Goal: Navigation & Orientation: Find specific page/section

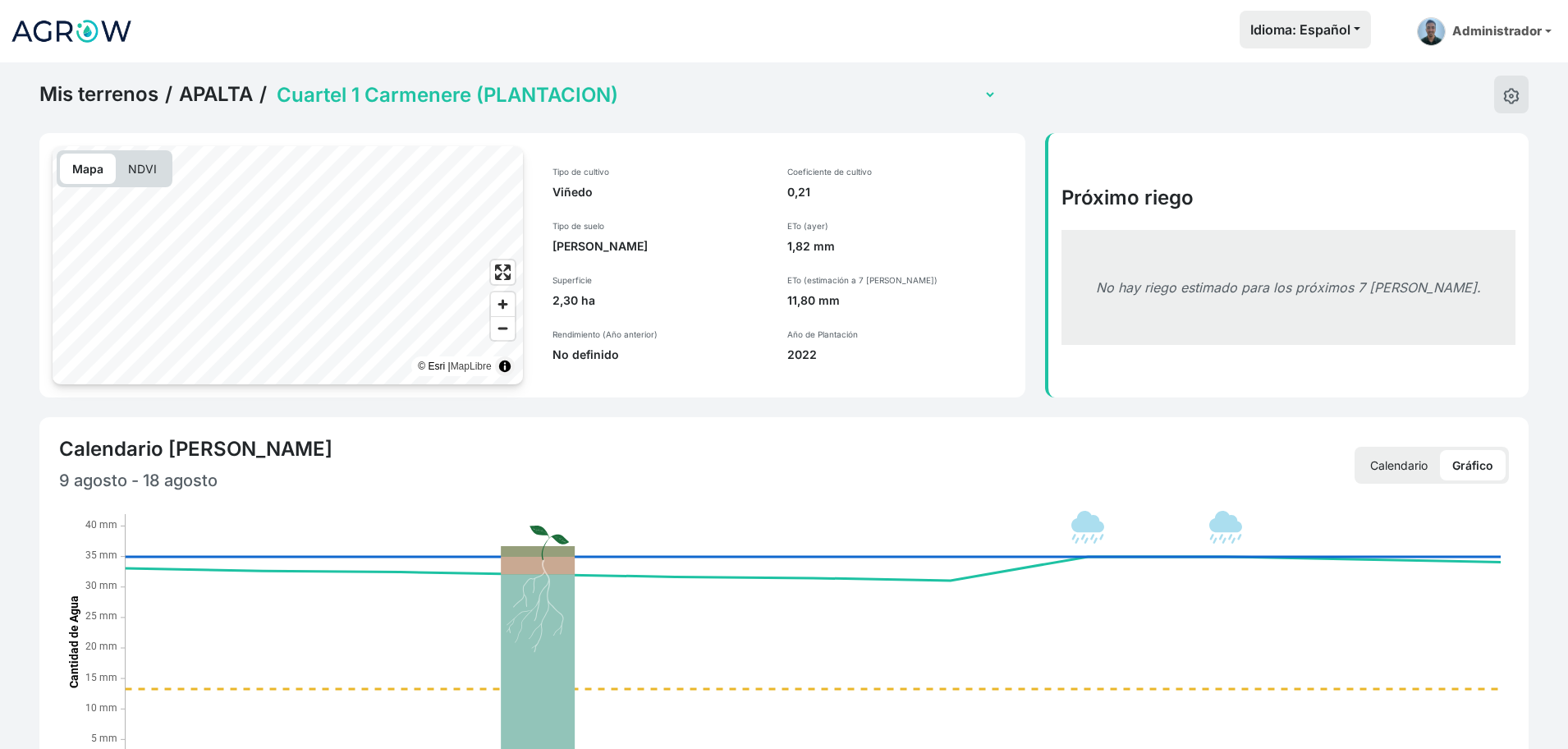
click at [83, 96] on link "Mis terrenos" at bounding box center [99, 95] width 119 height 25
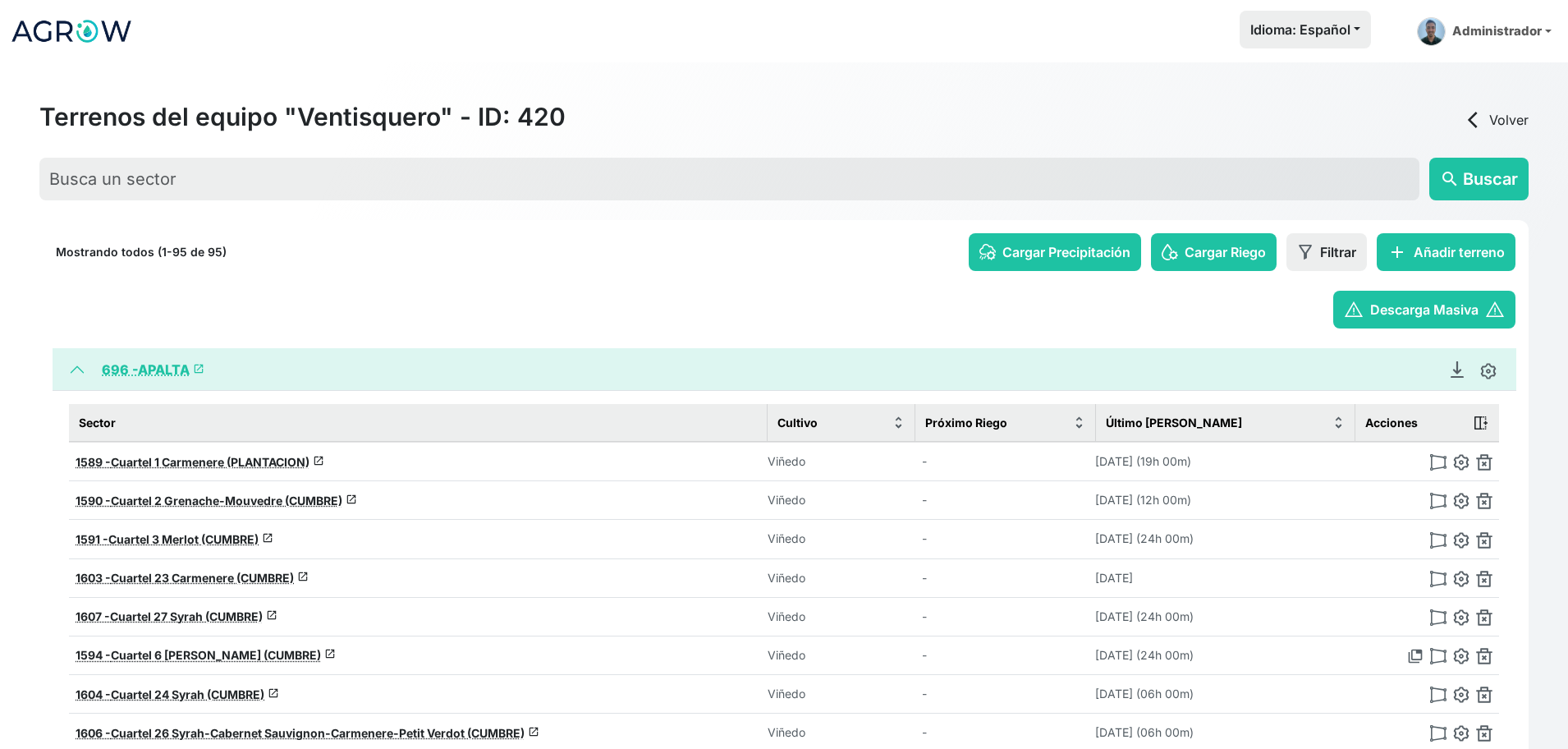
click at [1489, 109] on div "Terrenos del equipo "Ventisquero" - ID: 420 arrow_back_ios Volver" at bounding box center [784, 119] width 1489 height 36
click at [1489, 123] on link "arrow_back_ios Volver" at bounding box center [1496, 119] width 66 height 19
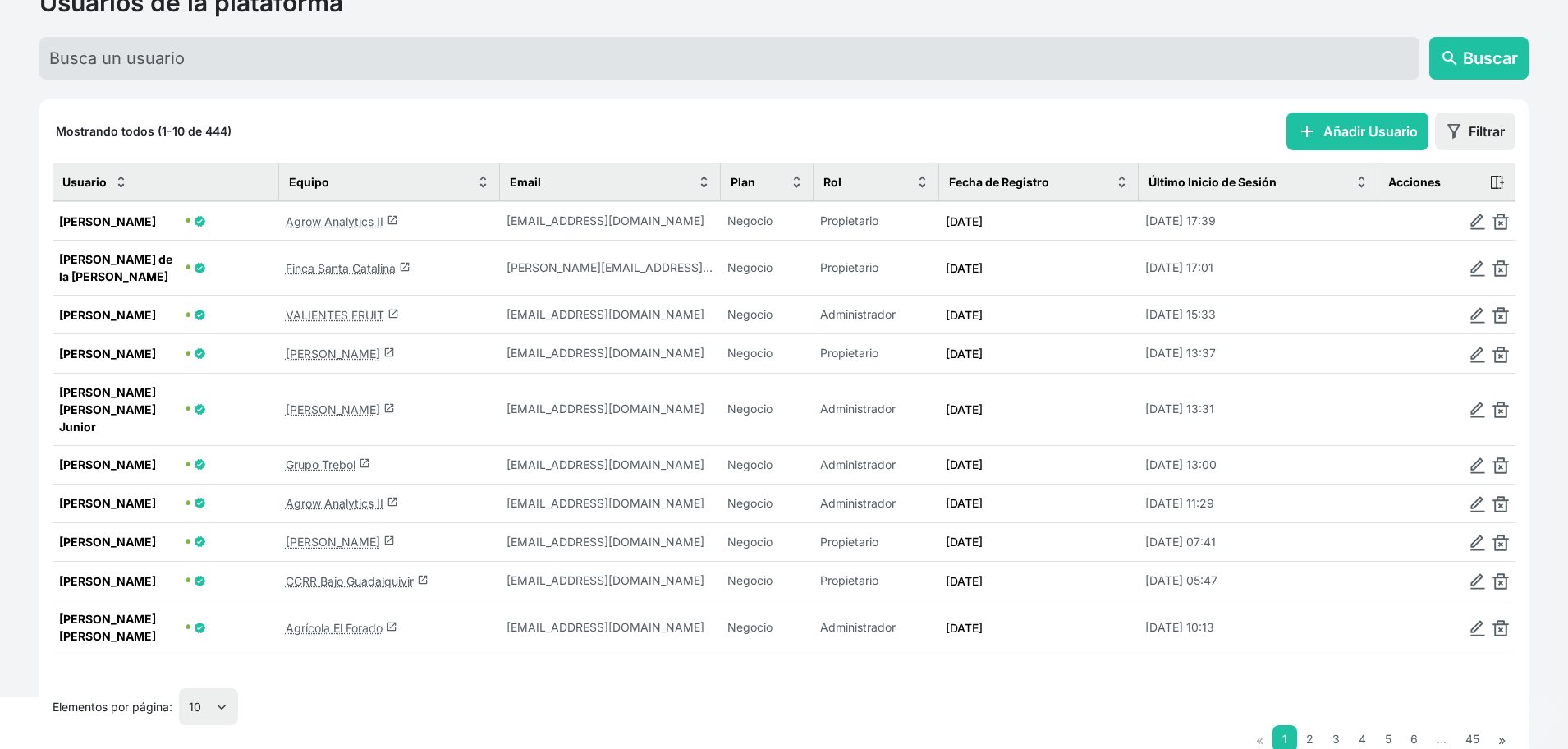
scroll to position [116, 0]
click at [364, 619] on link "Agrícola El Forado launch" at bounding box center [341, 626] width 111 height 14
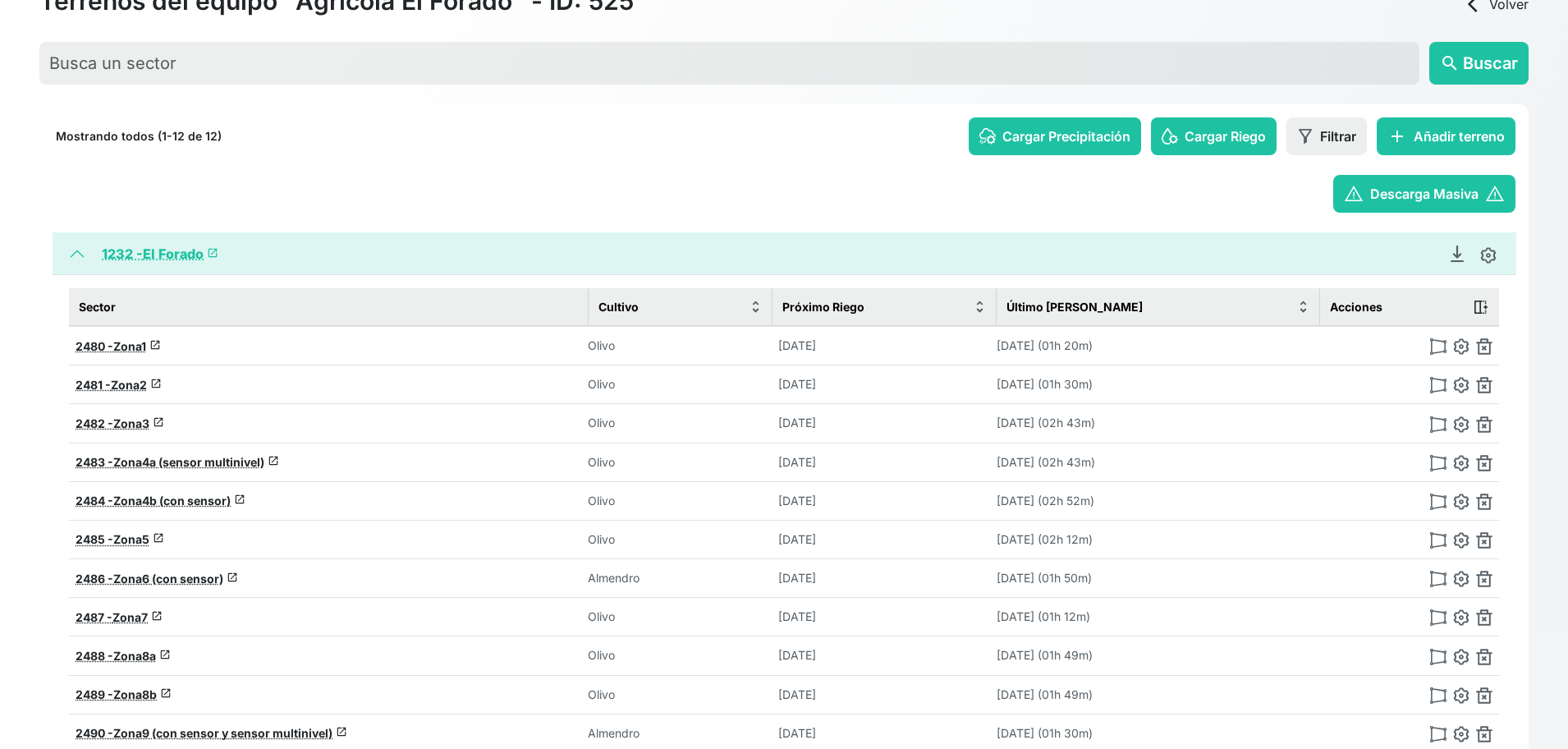
scroll to position [257, 0]
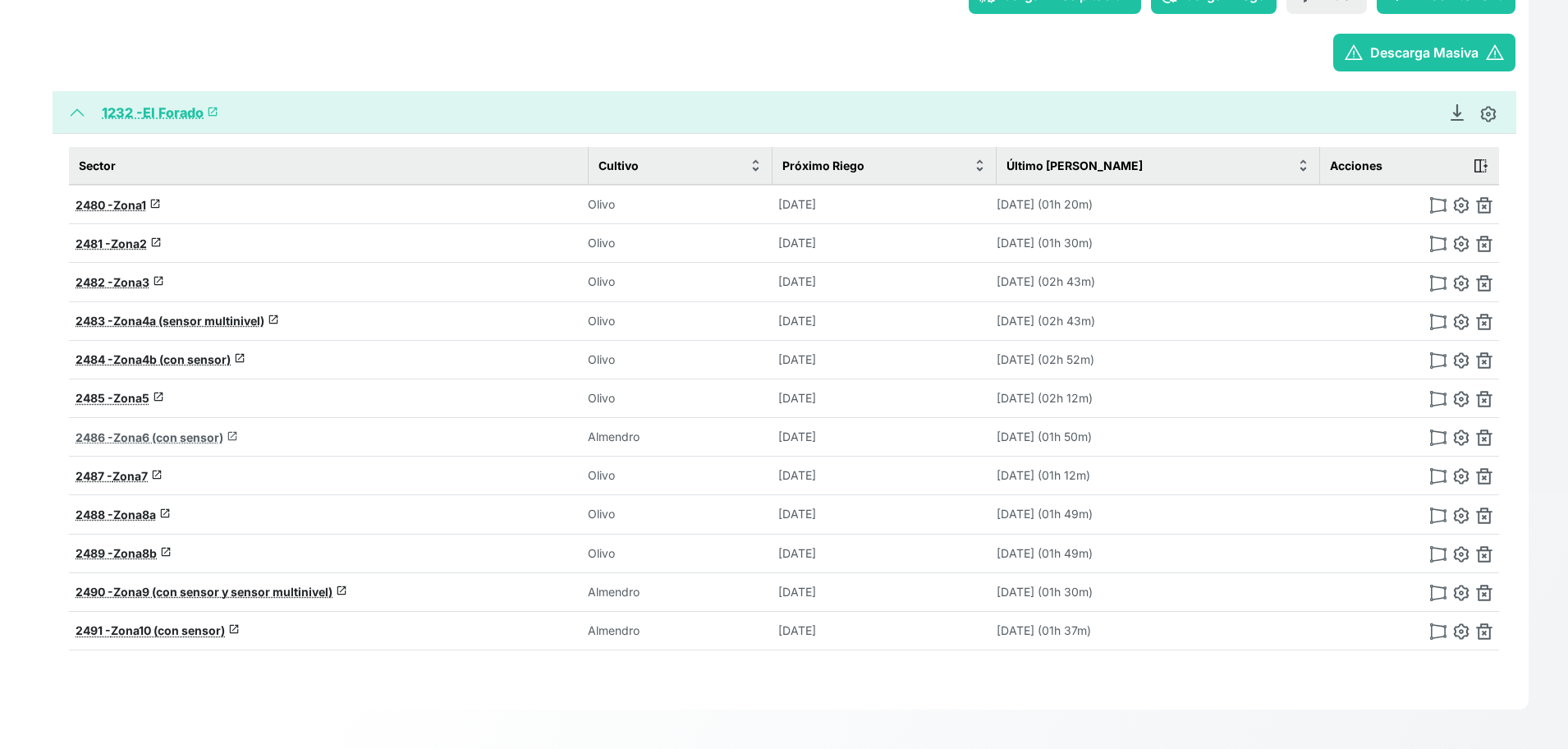
click at [144, 439] on span "Zona6 (con sensor)" at bounding box center [167, 438] width 110 height 14
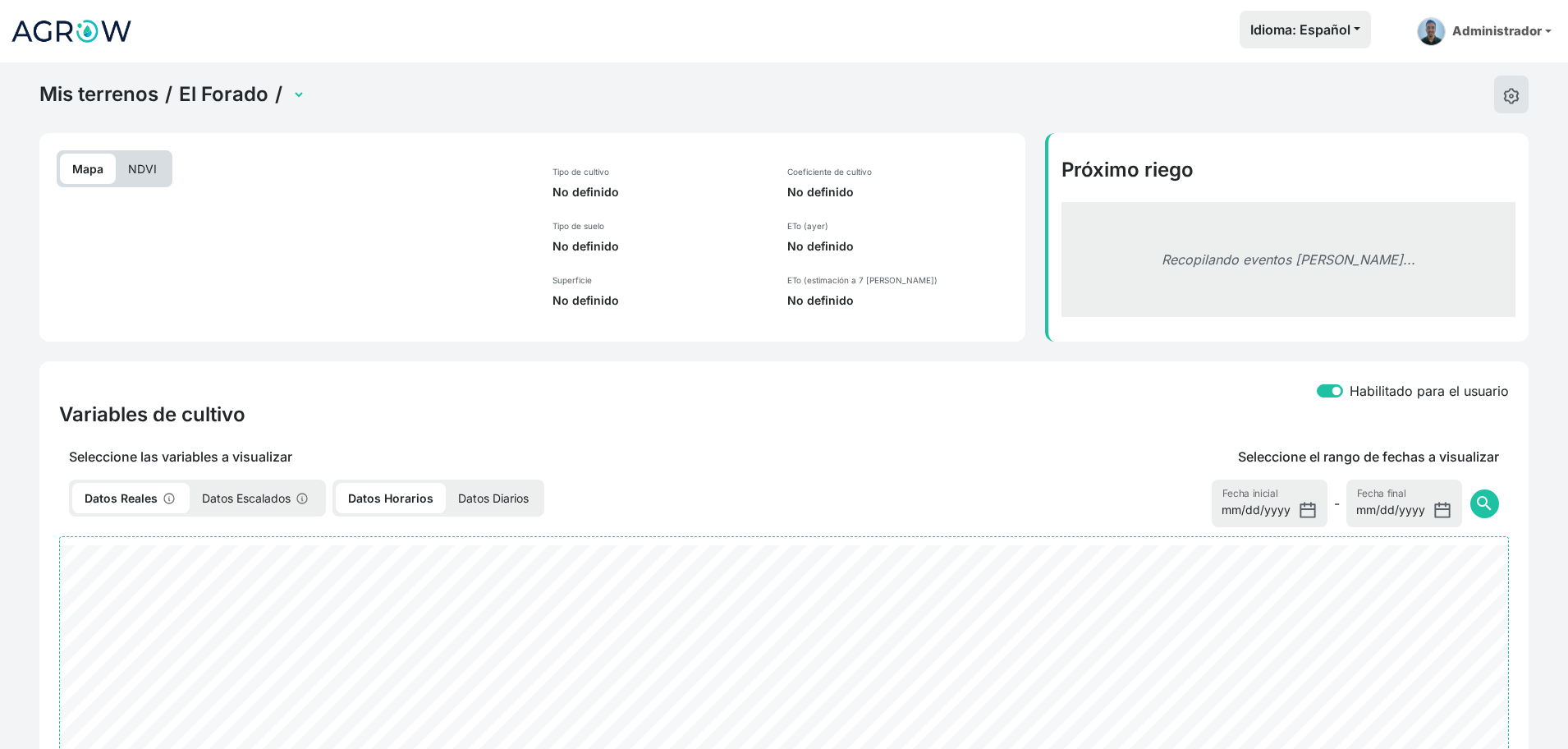
select select "2486"
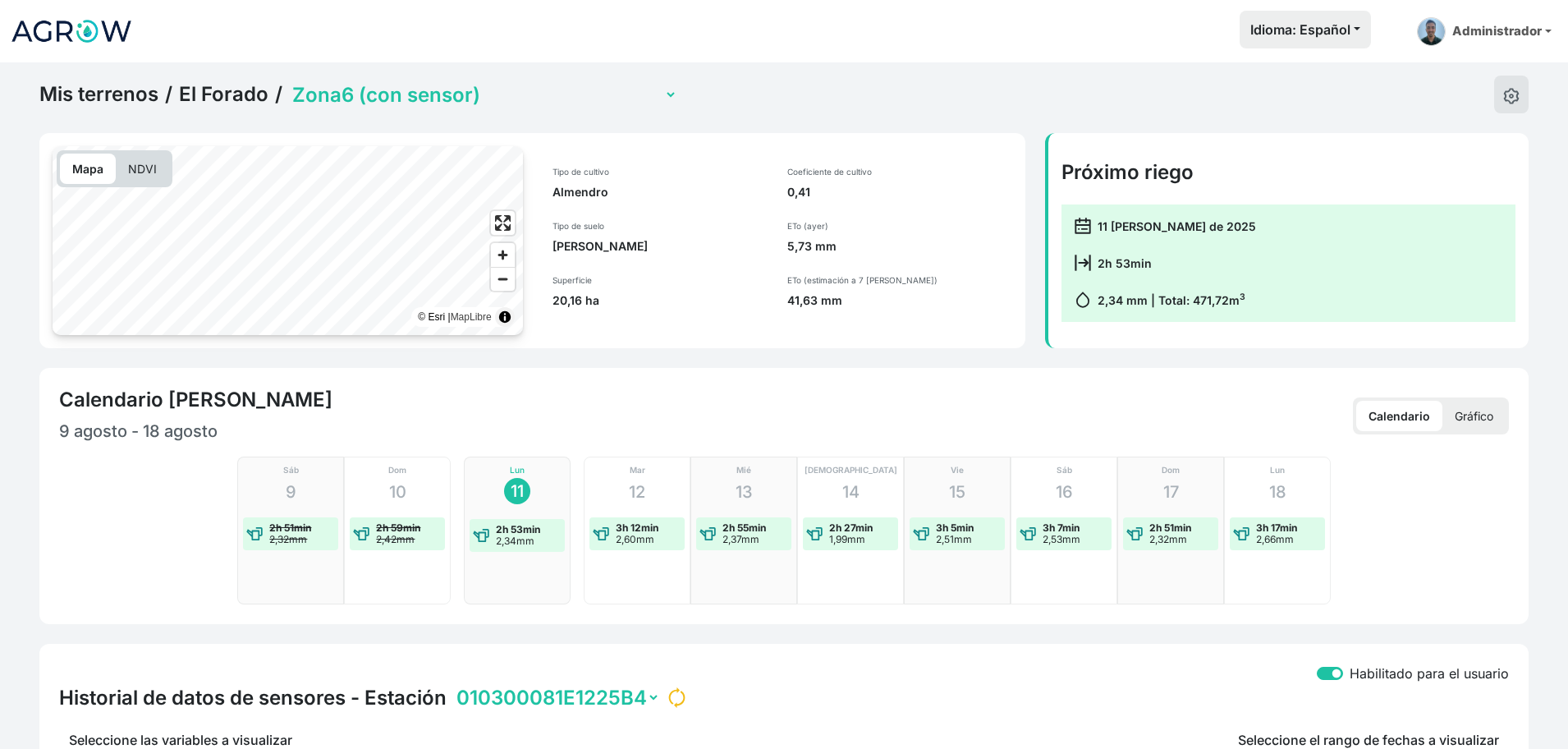
scroll to position [574, 0]
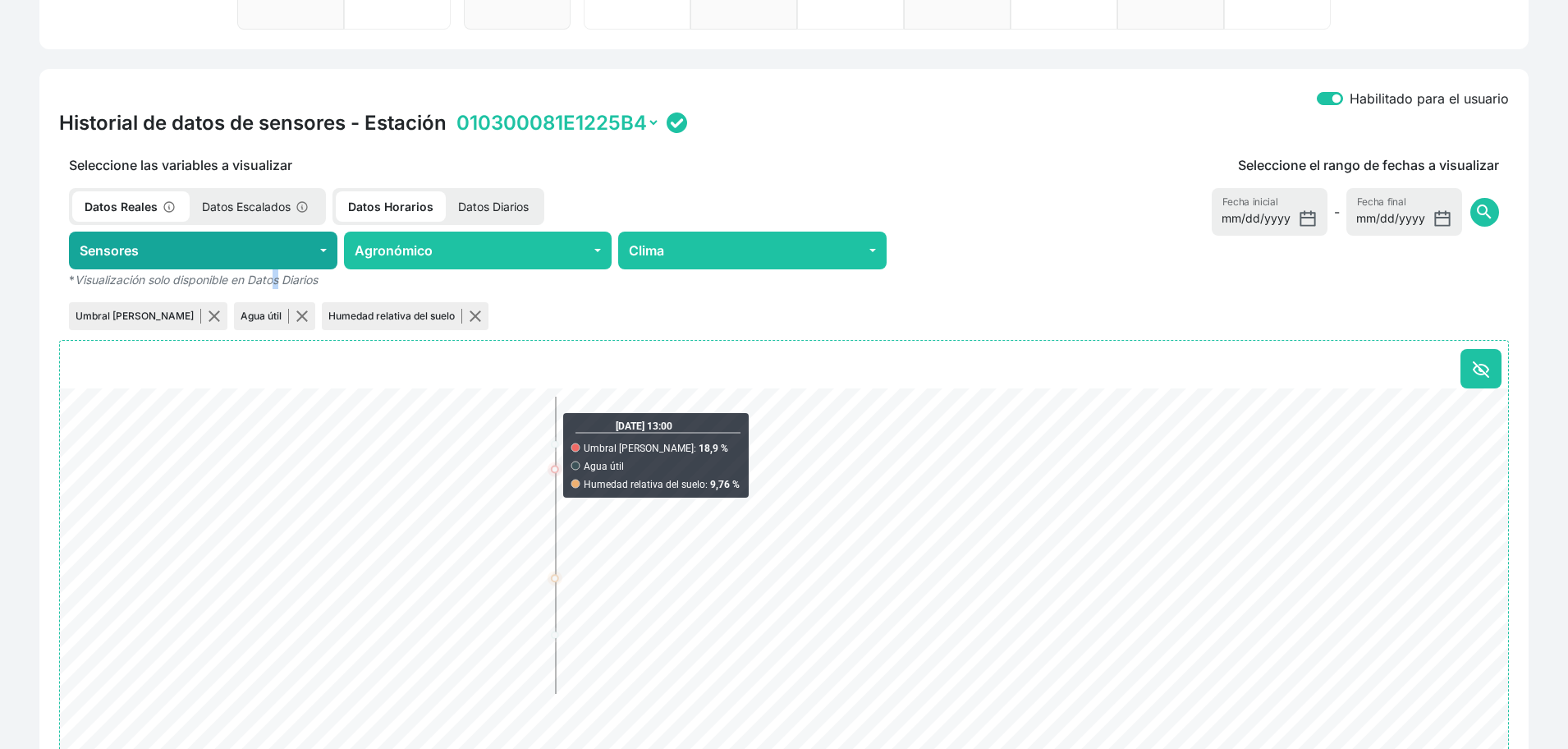
click at [282, 268] on div "Seleccione las variables a visualizar Datos Reales Datos Escalados Datos Horari…" at bounding box center [478, 244] width 858 height 178
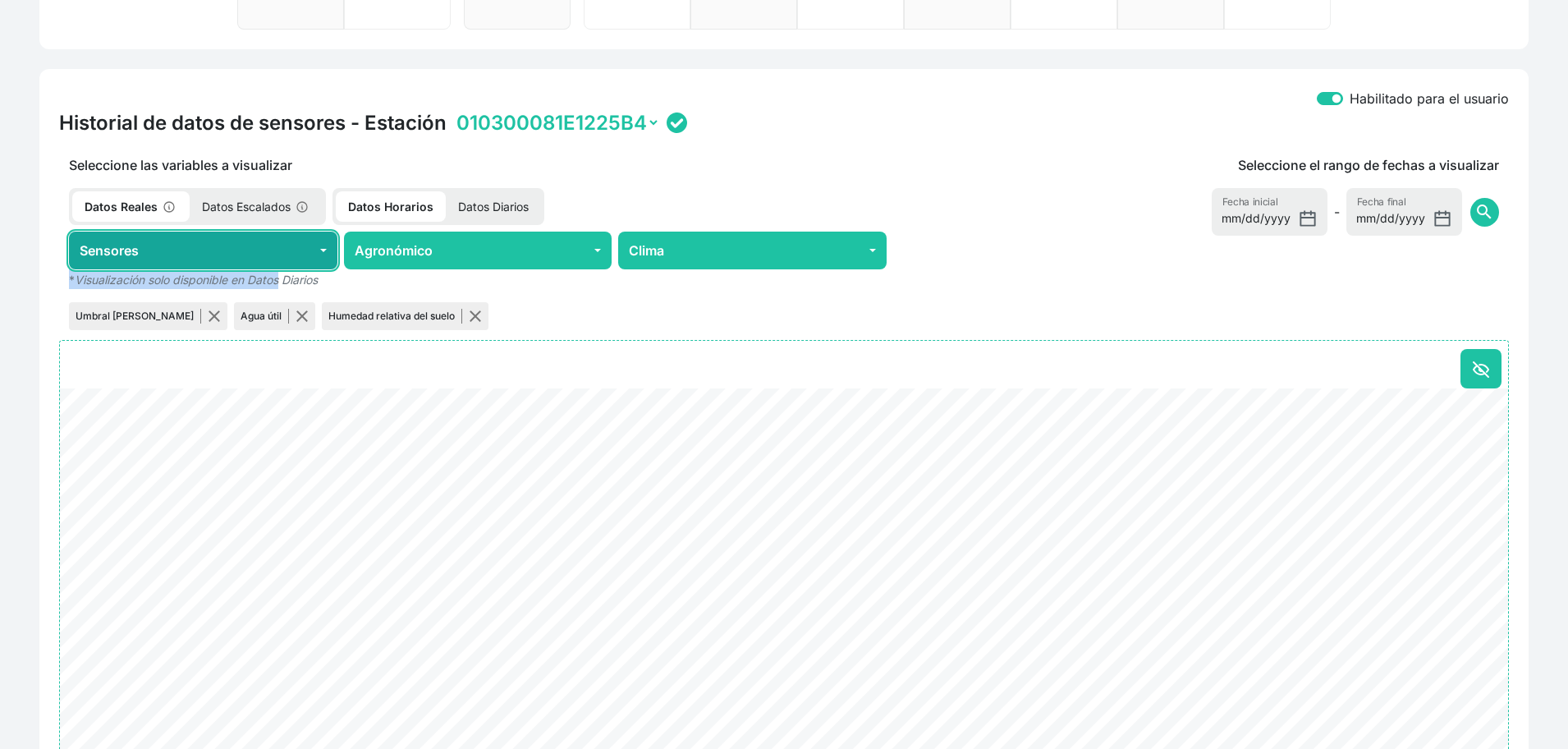
click at [276, 260] on button "Sensores" at bounding box center [203, 250] width 268 height 38
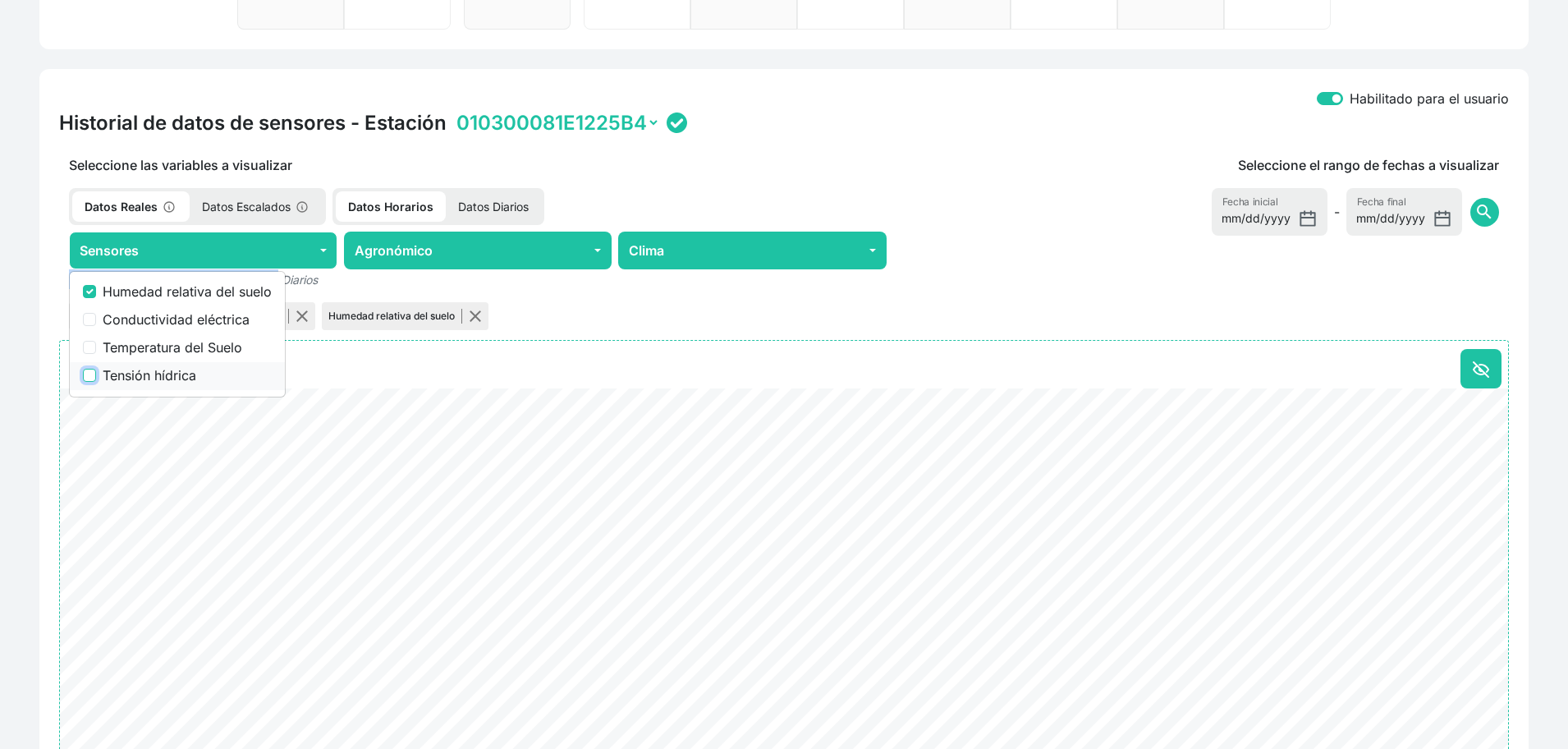
click at [95, 375] on input "Tensión hídrica" at bounding box center [89, 374] width 13 height 13
checkbox input "true"
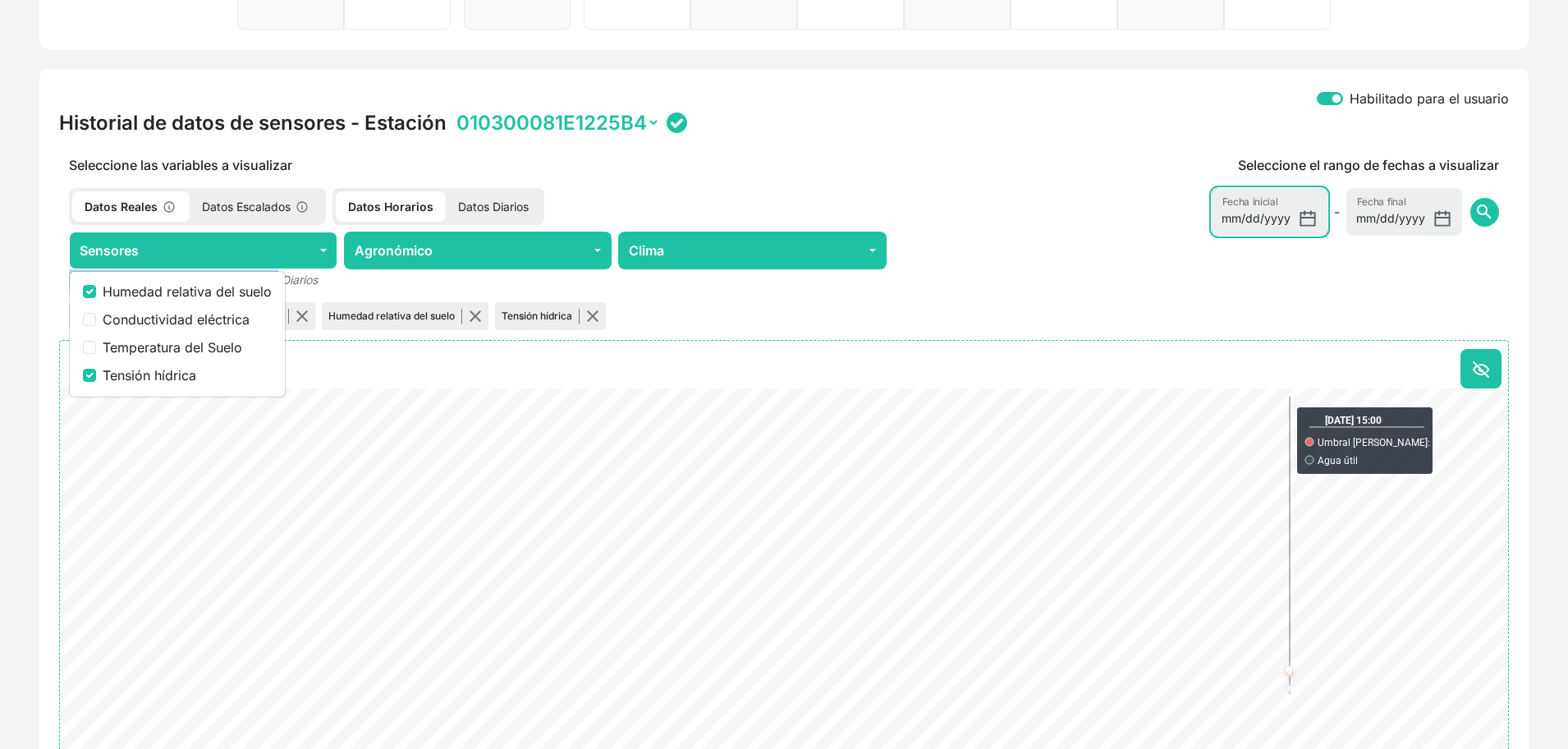
click at [1309, 218] on input "[DATE]" at bounding box center [1270, 211] width 116 height 47
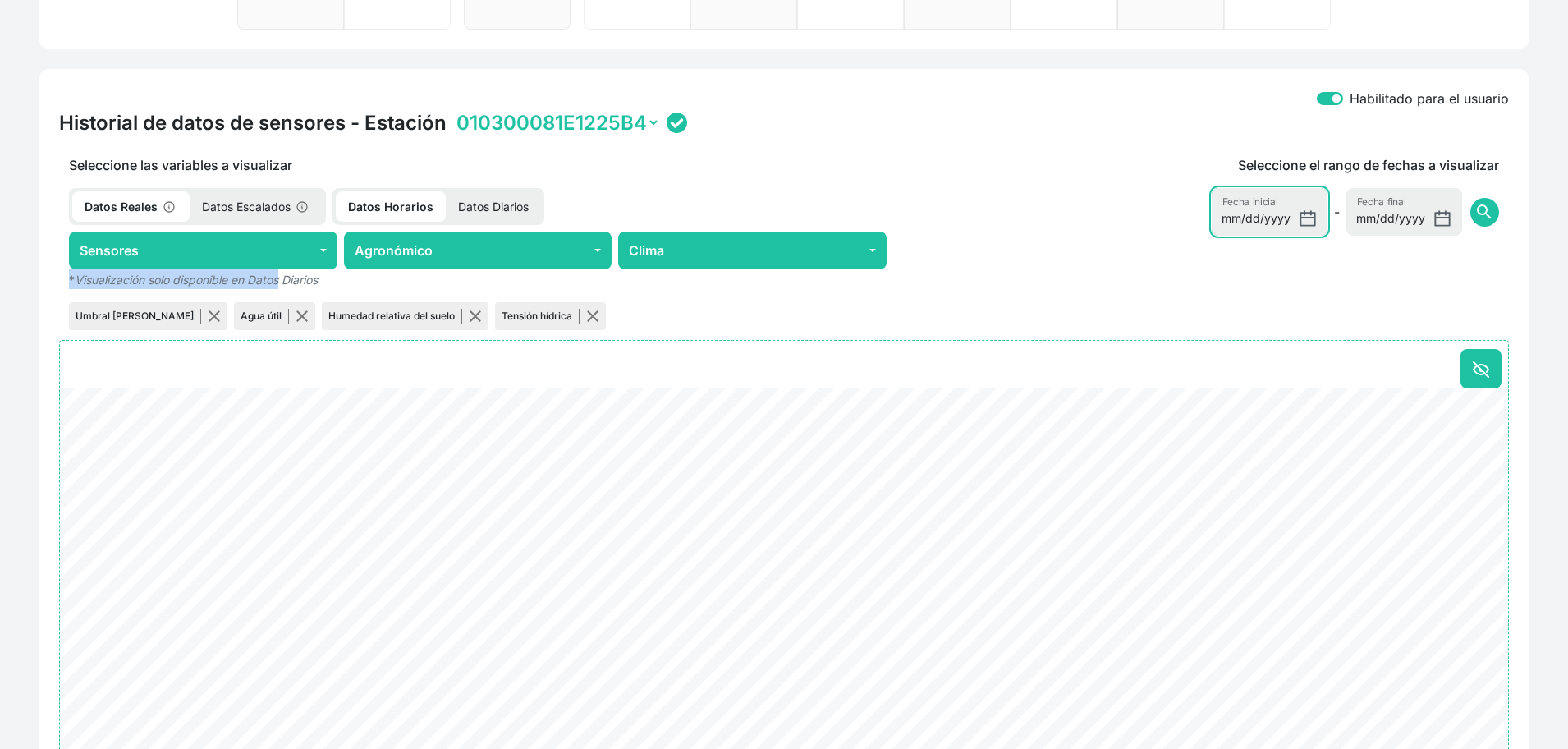
type input "[DATE]"
drag, startPoint x: 1496, startPoint y: 220, endPoint x: 1483, endPoint y: 216, distance: 13.6
click at [1483, 216] on button "search" at bounding box center [1485, 212] width 29 height 29
click at [1483, 216] on span "search" at bounding box center [1485, 211] width 19 height 19
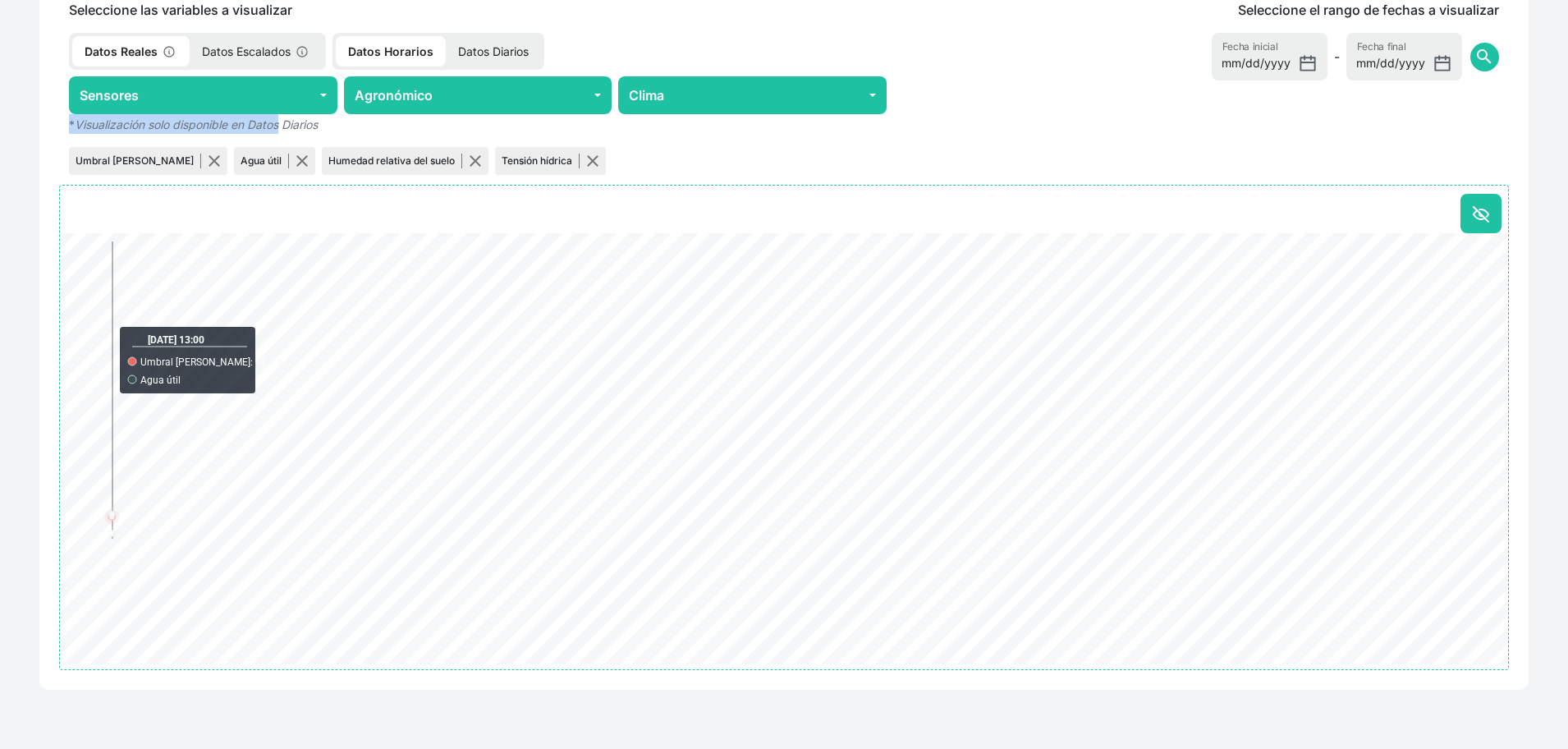
scroll to position [0, 0]
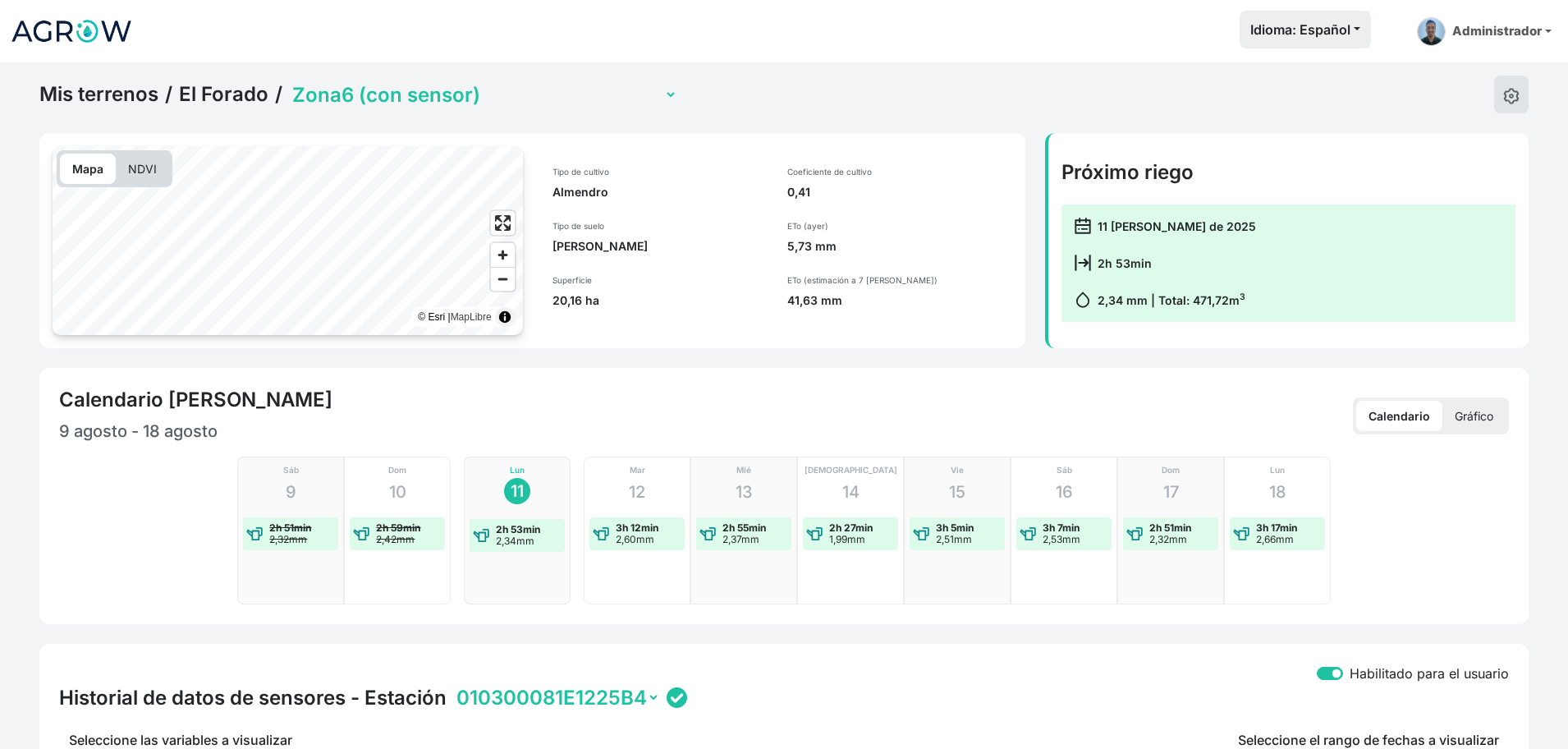
click at [135, 99] on link "Mis terrenos" at bounding box center [99, 95] width 119 height 25
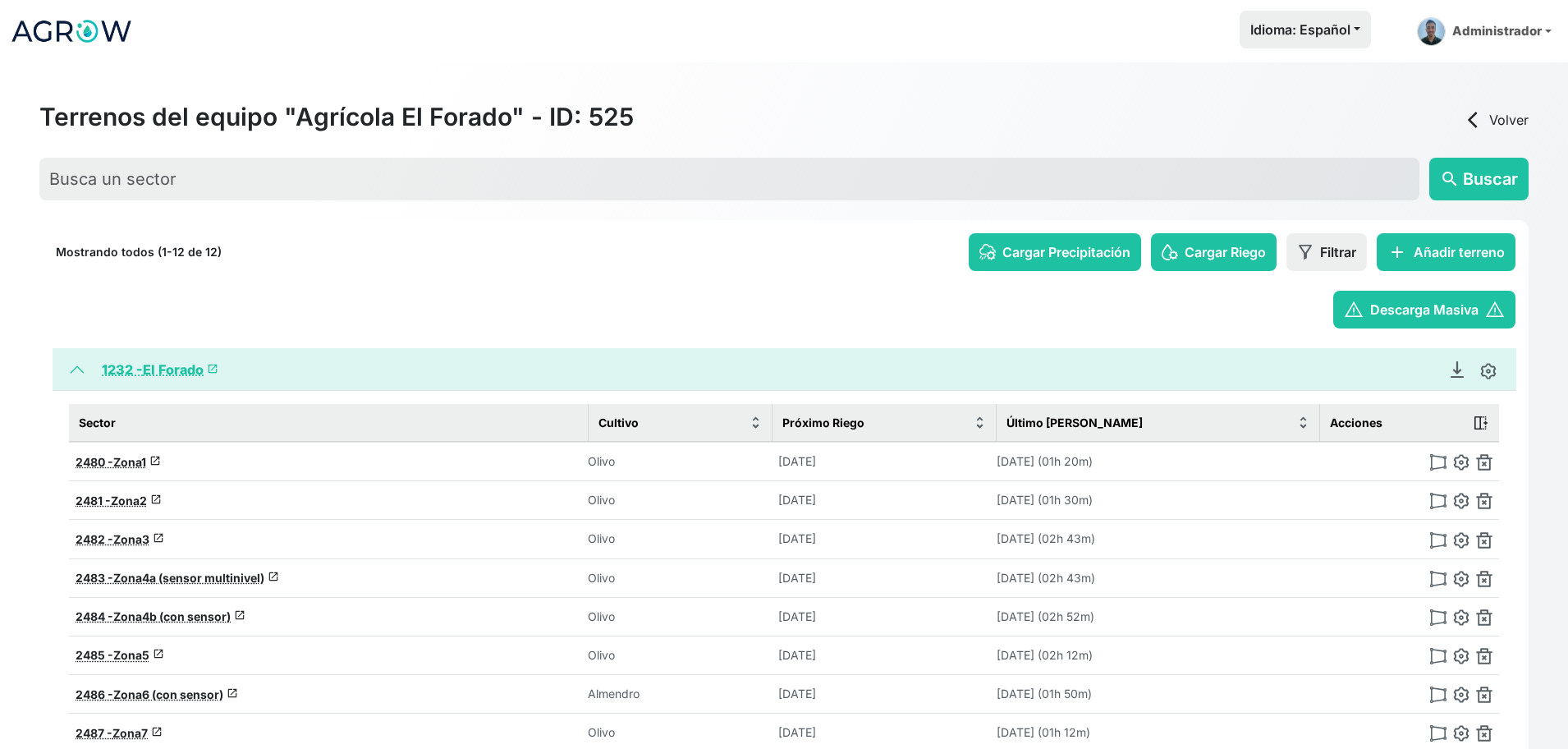
click at [1465, 113] on span "arrow_back_ios" at bounding box center [1473, 119] width 19 height 19
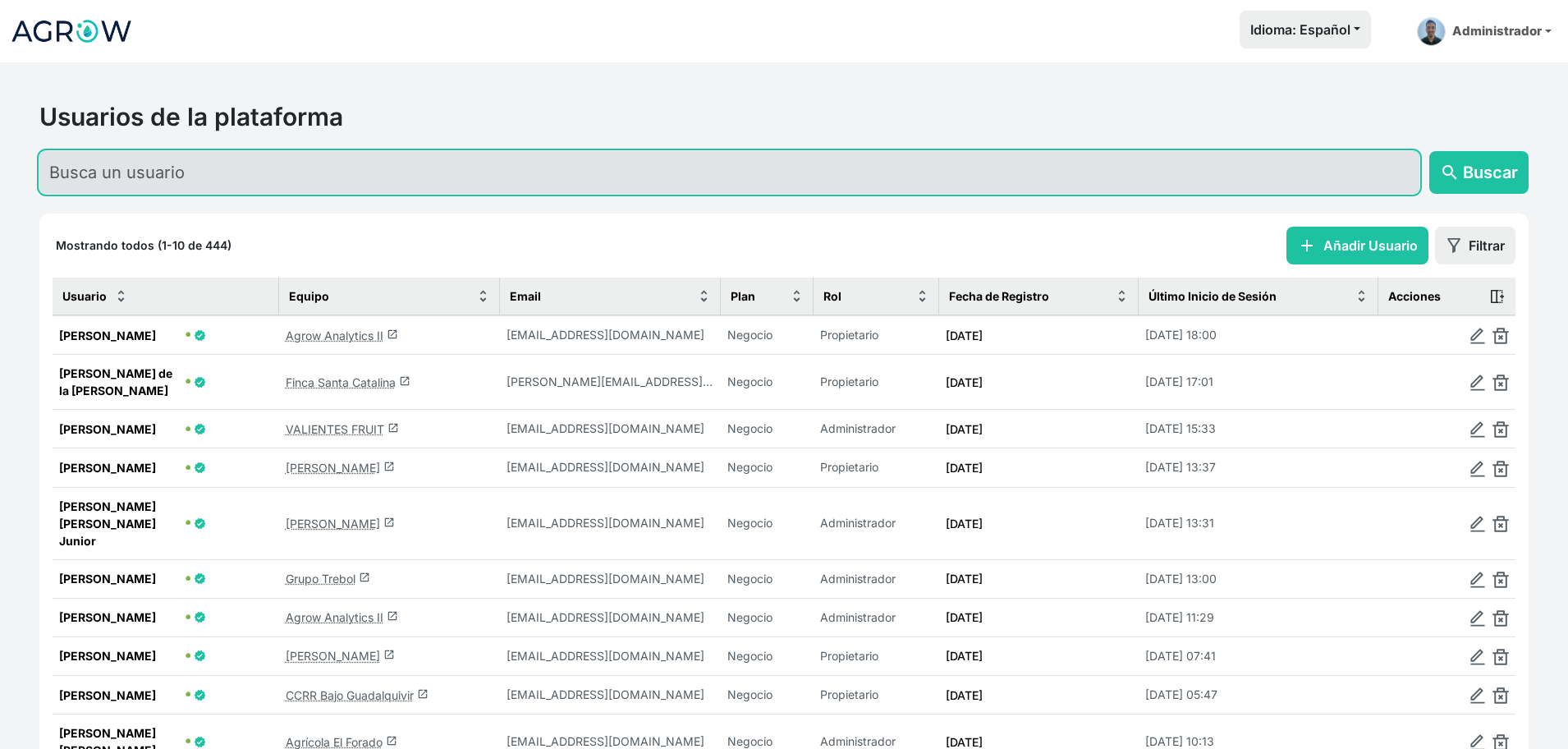
click at [225, 177] on input "text" at bounding box center [730, 172] width 1380 height 43
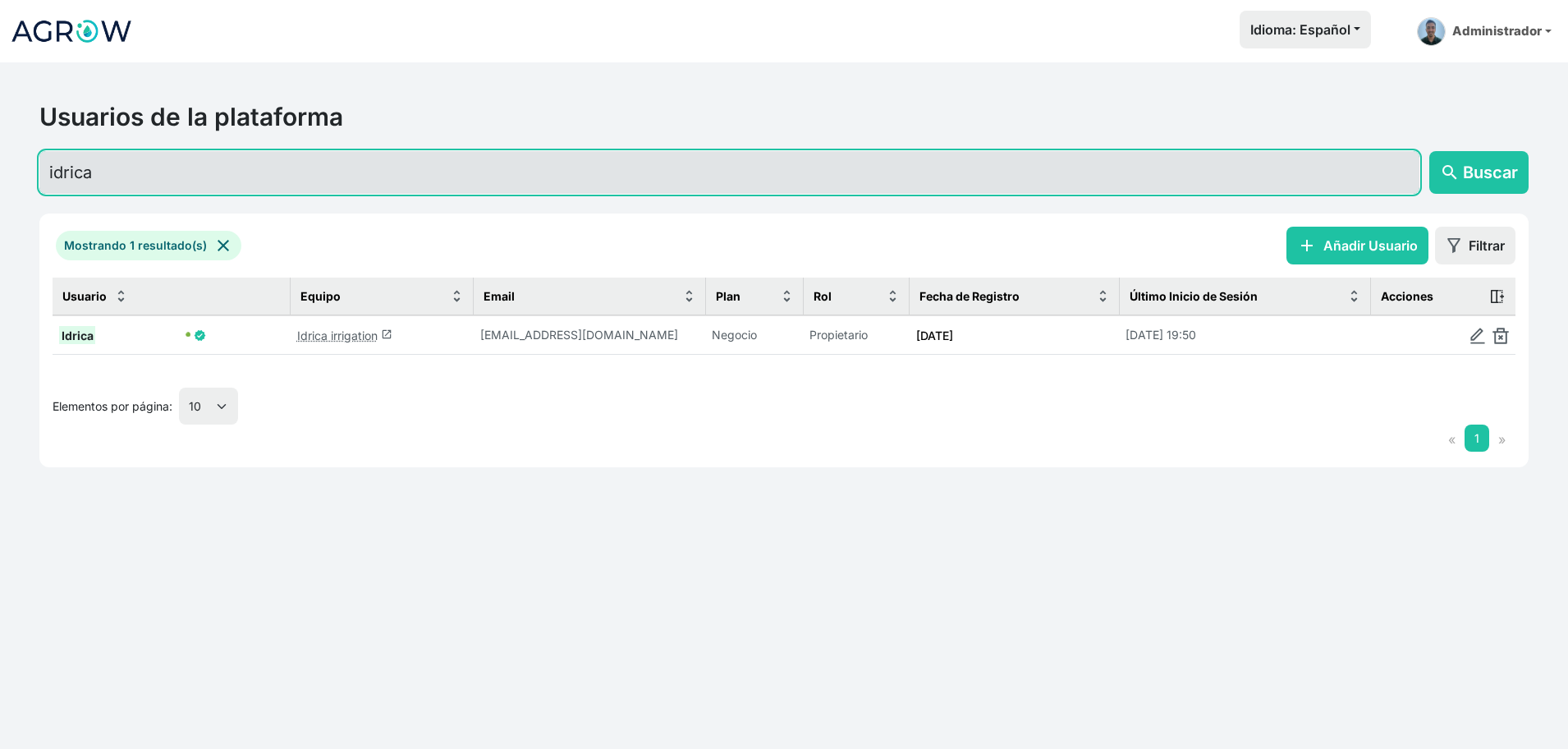
type input "idrica"
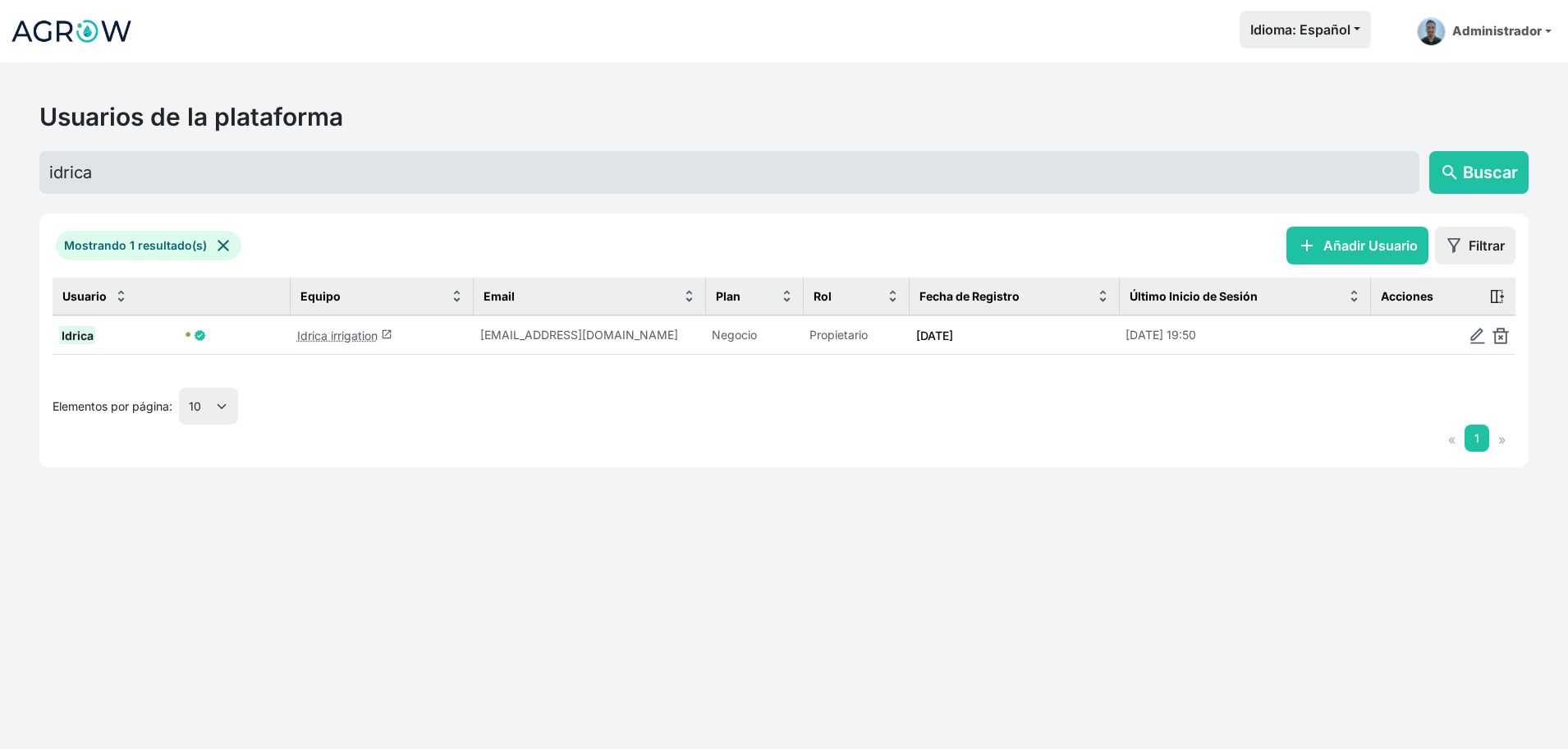
click at [367, 336] on link "Idrica irrigation launch" at bounding box center [345, 336] width 96 height 14
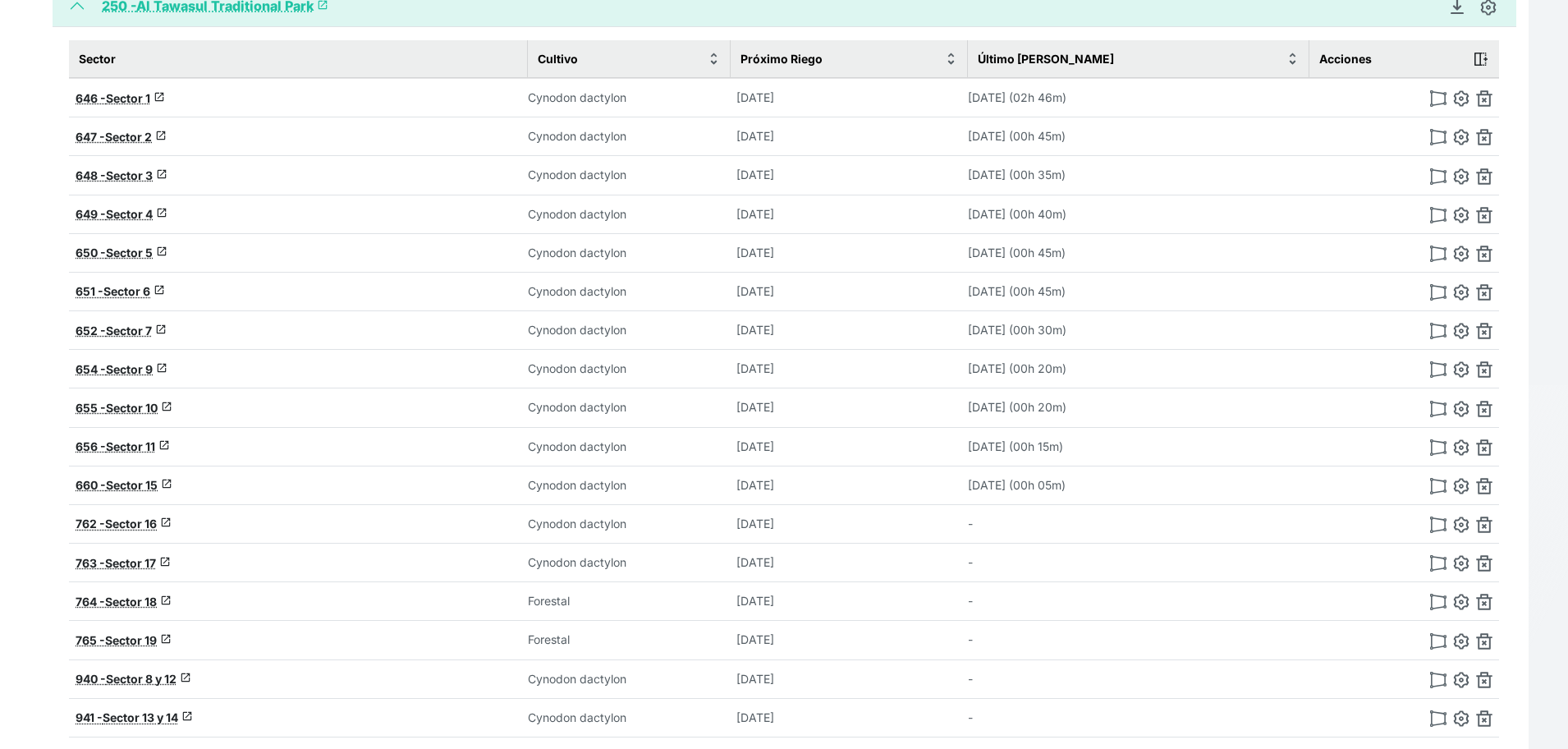
scroll to position [374, 0]
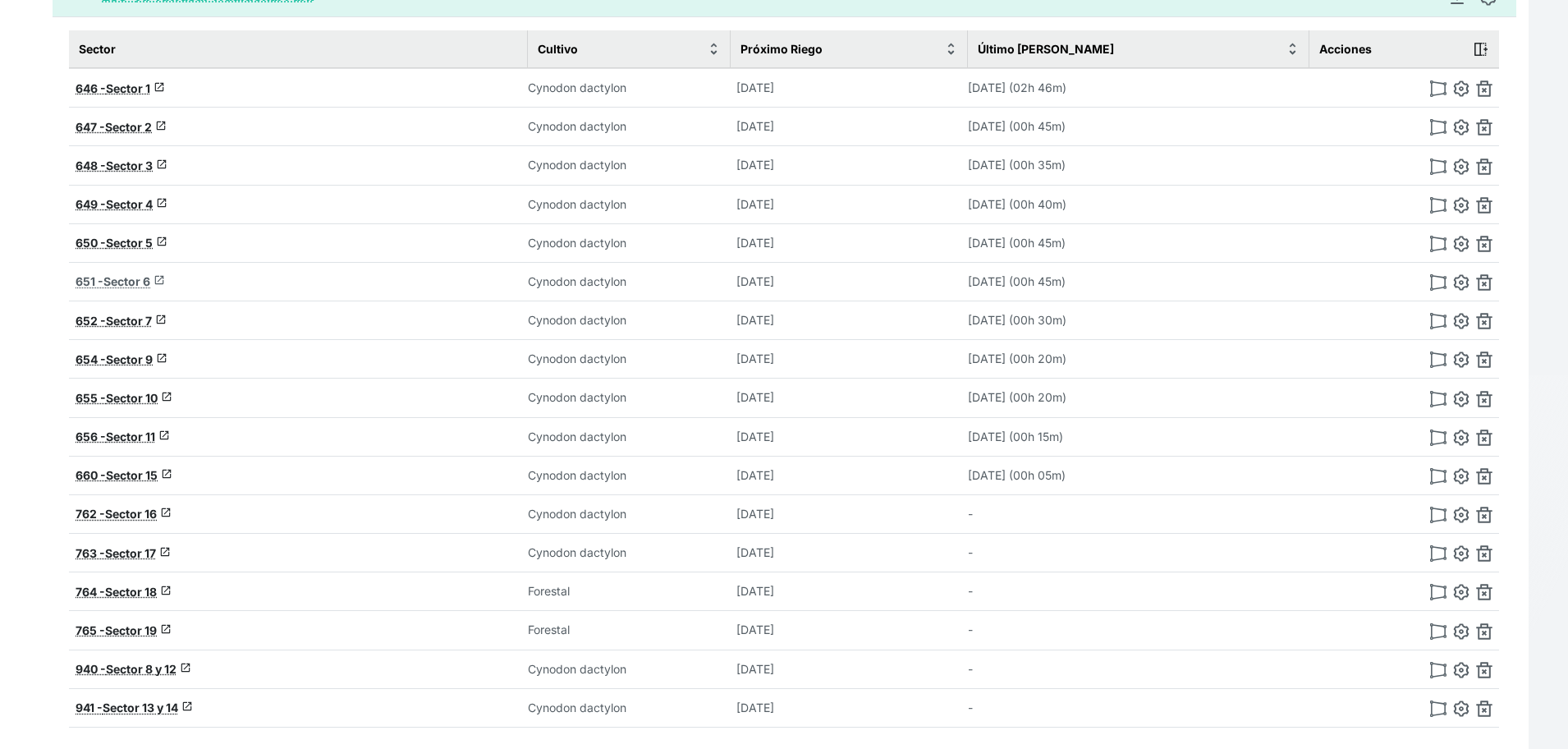
click at [126, 277] on span "Sector 6" at bounding box center [126, 282] width 46 height 14
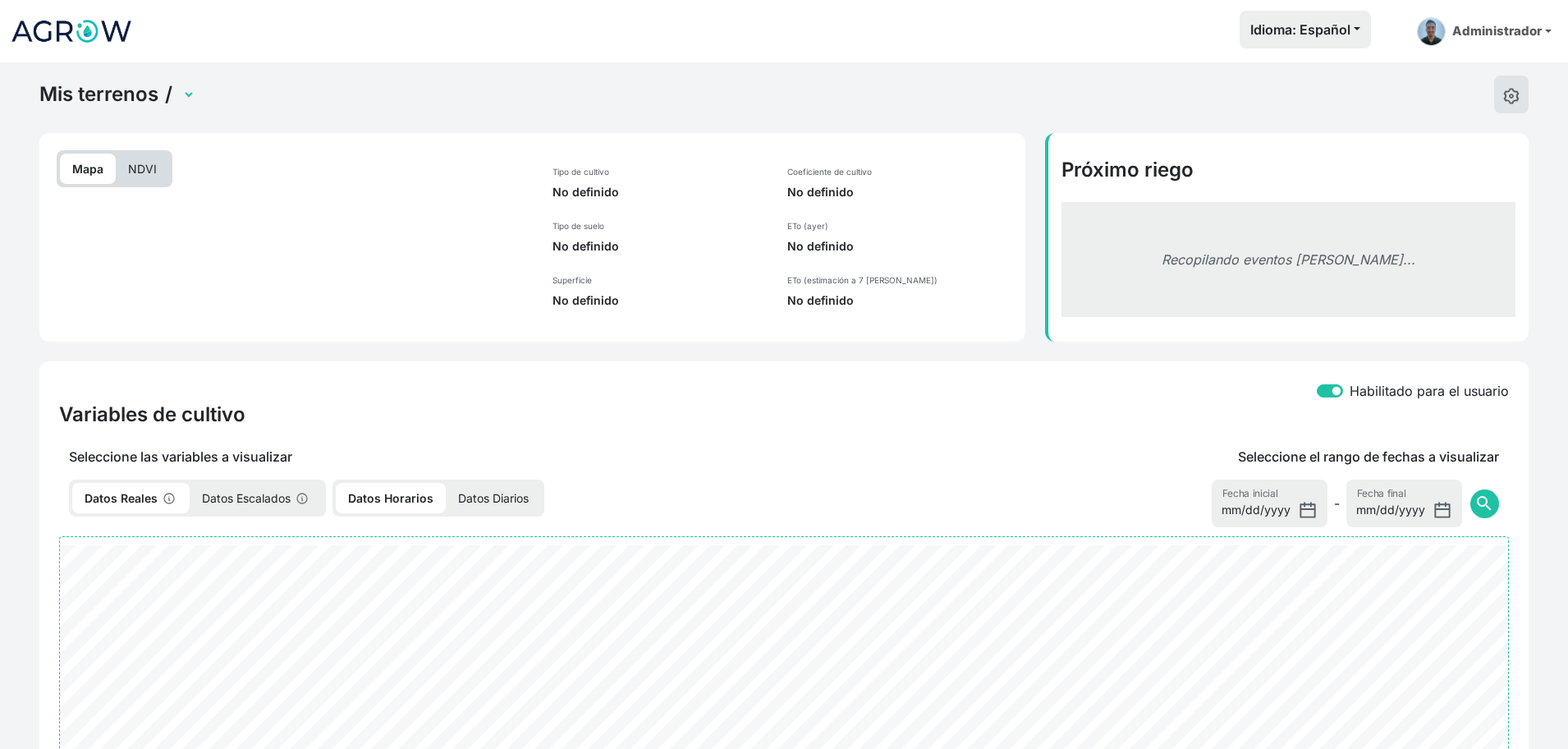
select select "651"
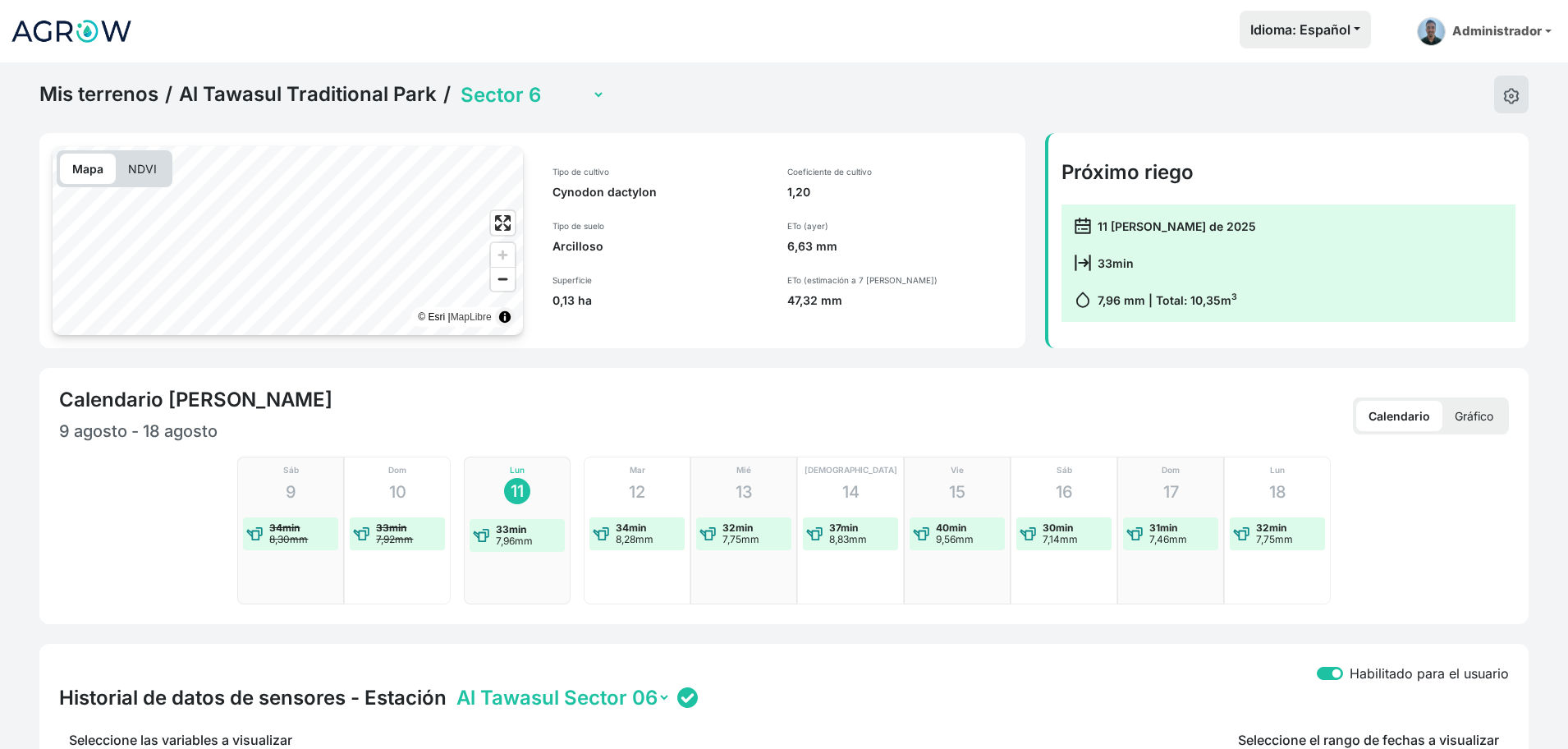
click at [500, 96] on select "Sector 1 Sector 10 Sector 11 Sector 13 y 14 Sector 15 Sector 16 Sector 17 Secto…" at bounding box center [531, 95] width 148 height 25
click at [458, 82] on select "Sector 1 Sector 10 Sector 11 Sector 13 y 14 Sector 15 Sector 16 Sector 17 Secto…" at bounding box center [531, 95] width 148 height 25
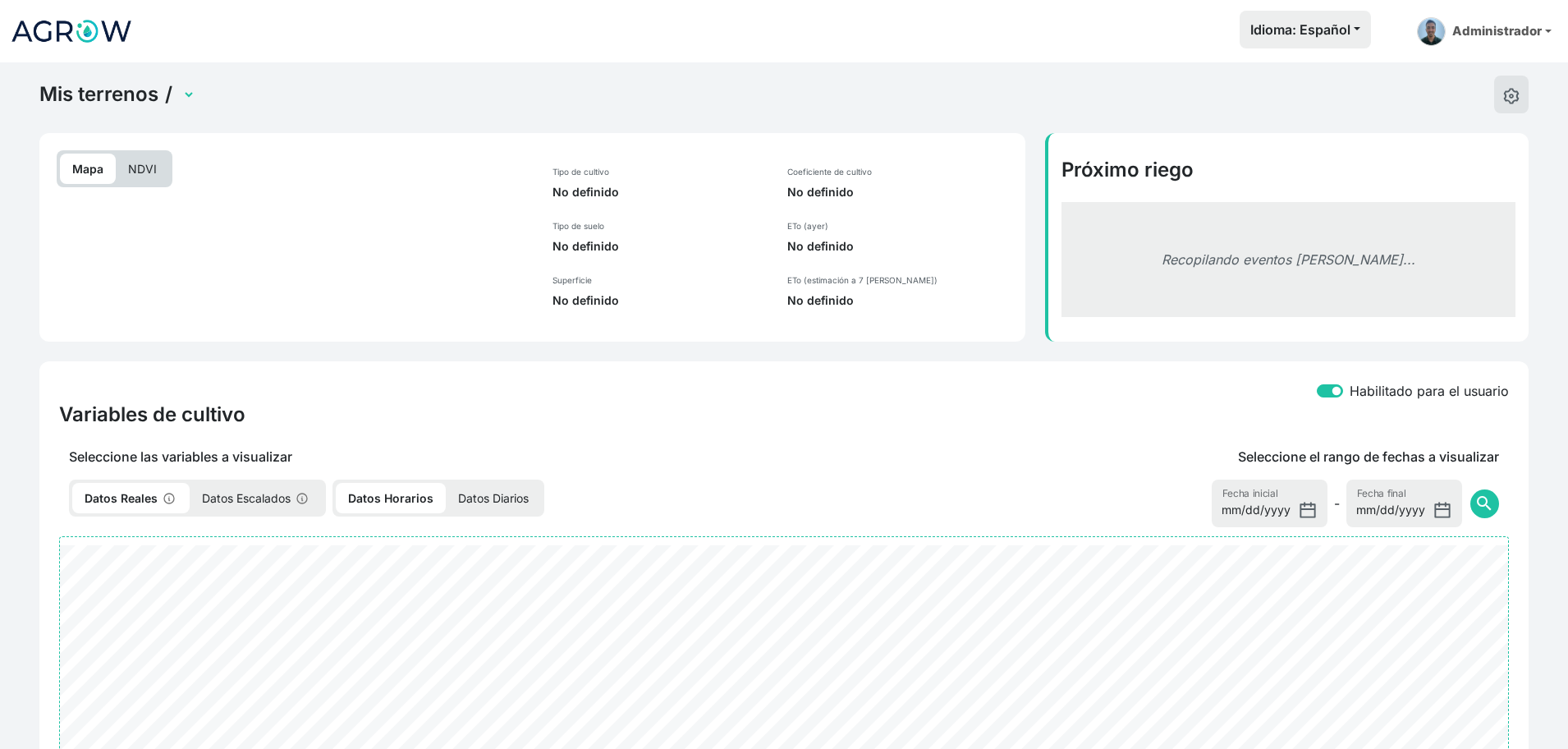
select select "650"
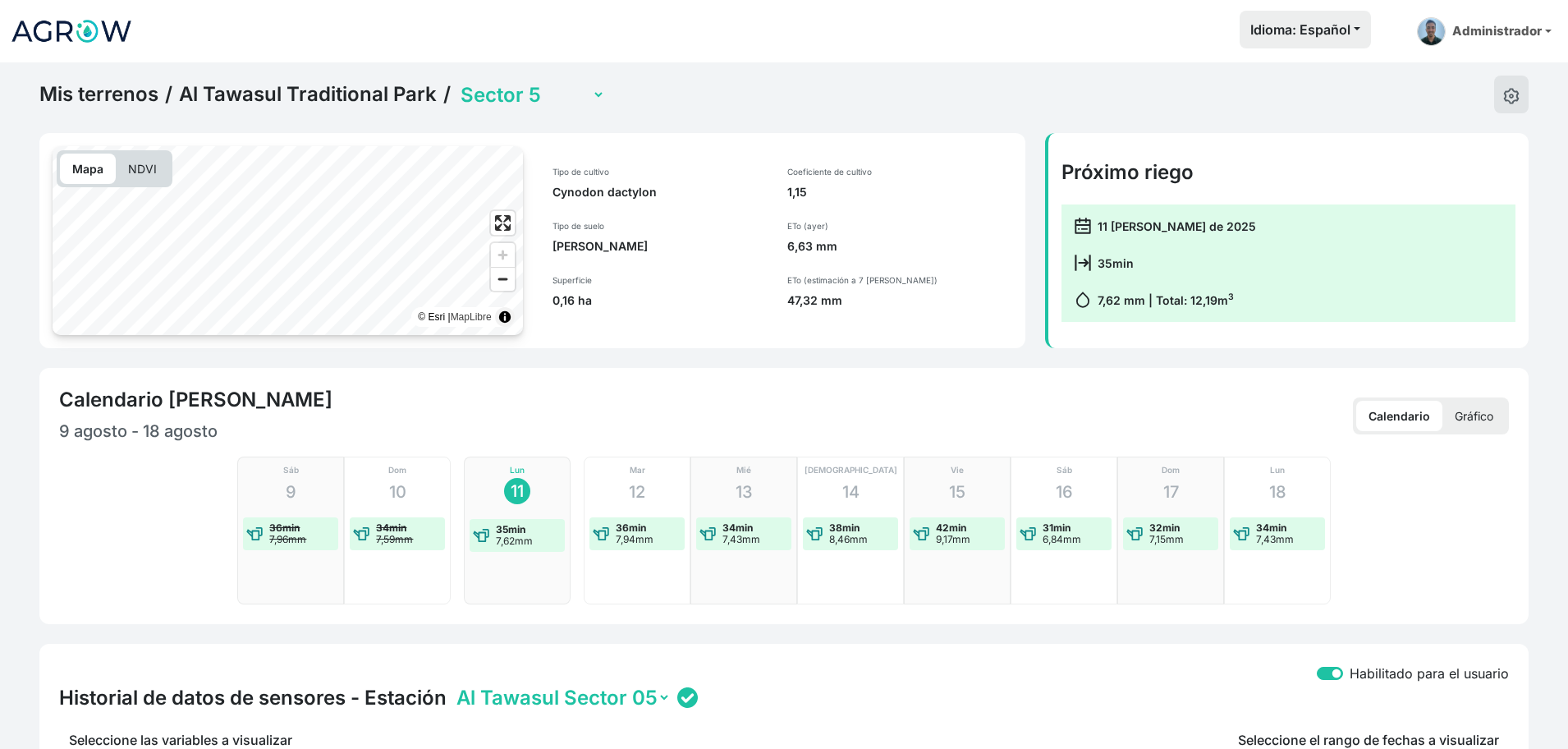
click at [106, 105] on div "Mis terrenos / [GEOGRAPHIC_DATA] / Sector 1 Sector 10 Sector 11 Sector 13 y 14 …" at bounding box center [322, 94] width 566 height 38
click at [110, 102] on link "Mis terrenos" at bounding box center [99, 95] width 119 height 25
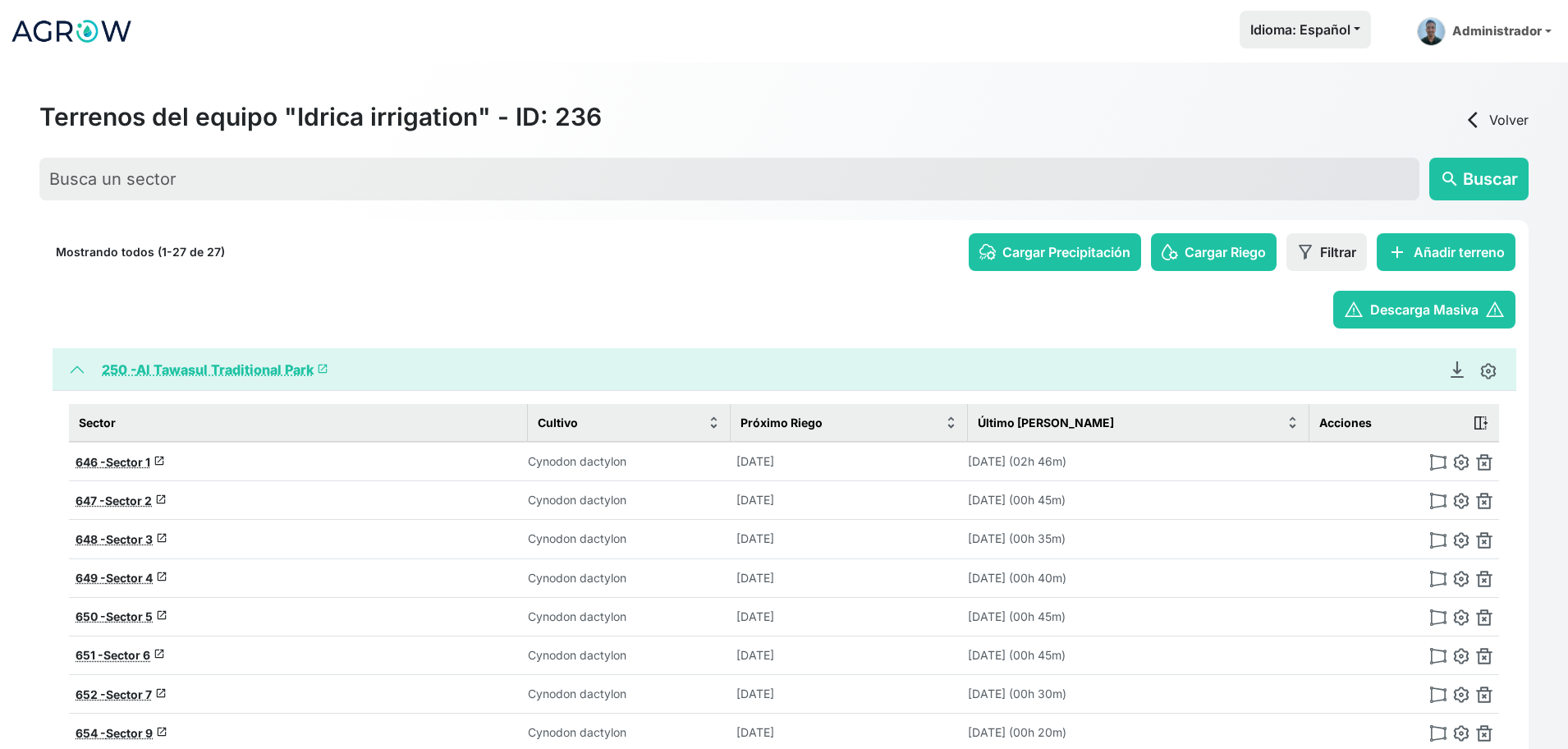
click at [1494, 117] on link "arrow_back_ios Volver" at bounding box center [1496, 119] width 66 height 19
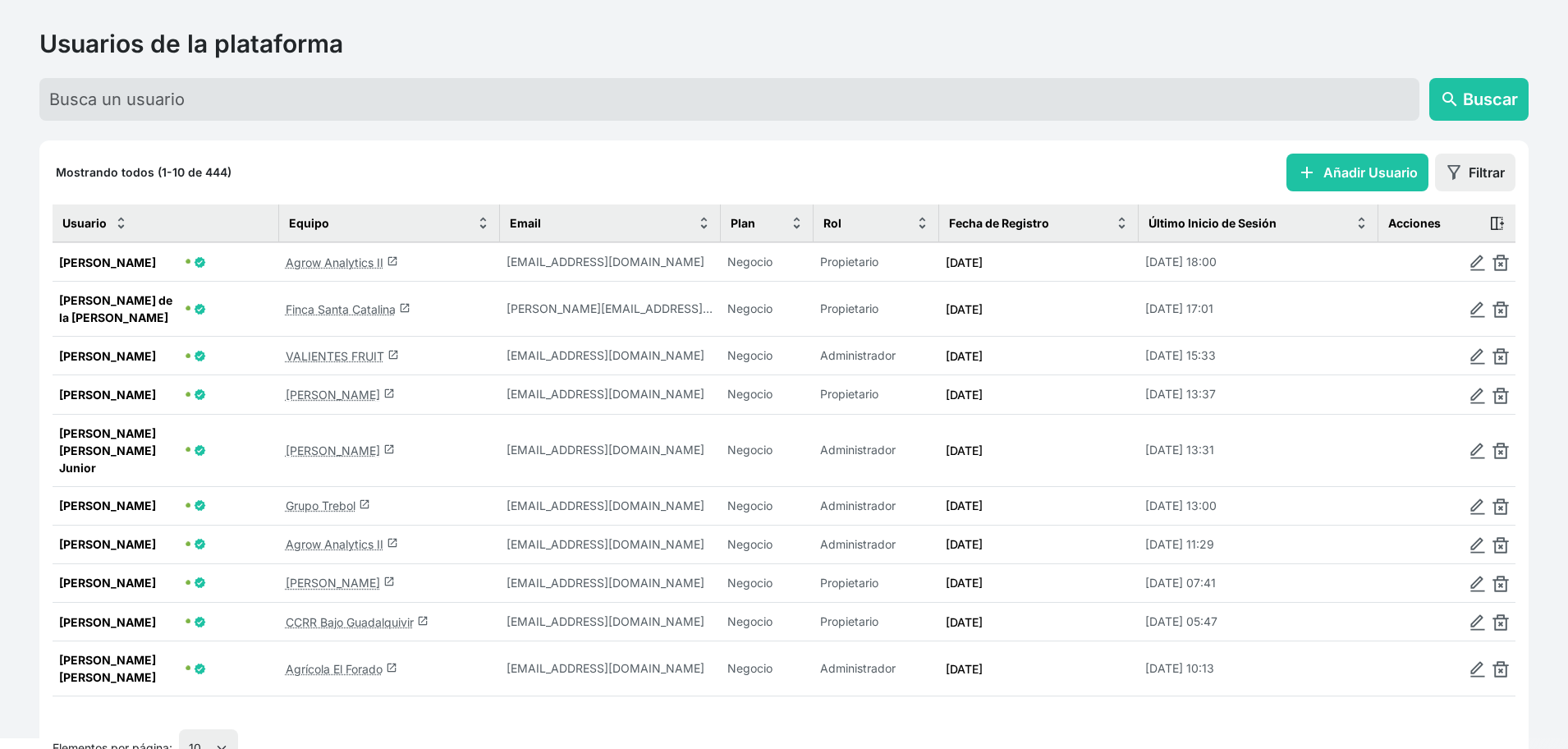
scroll to position [74, 0]
click at [331, 311] on link "Finca Santa Catalina launch" at bounding box center [348, 309] width 125 height 14
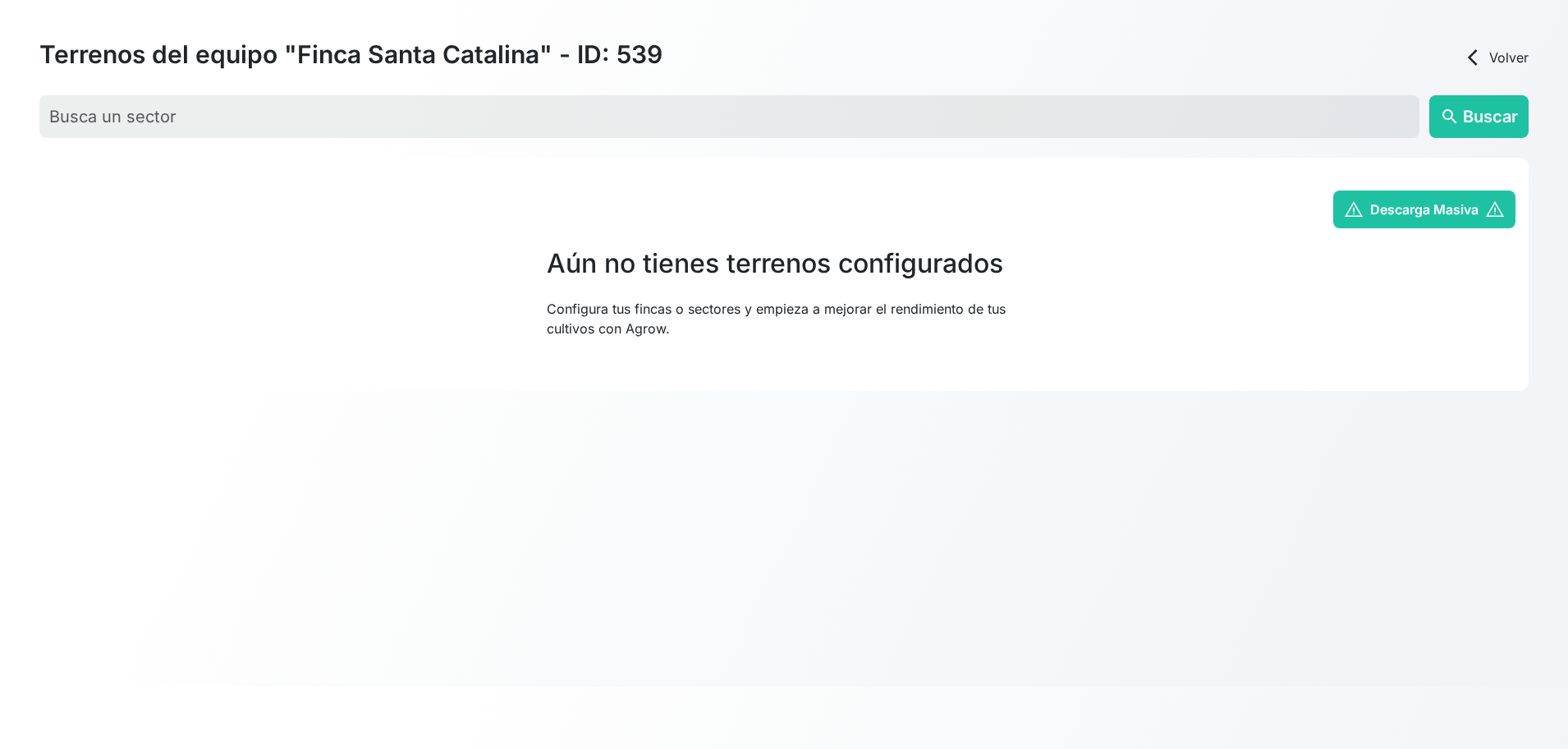
scroll to position [63, 0]
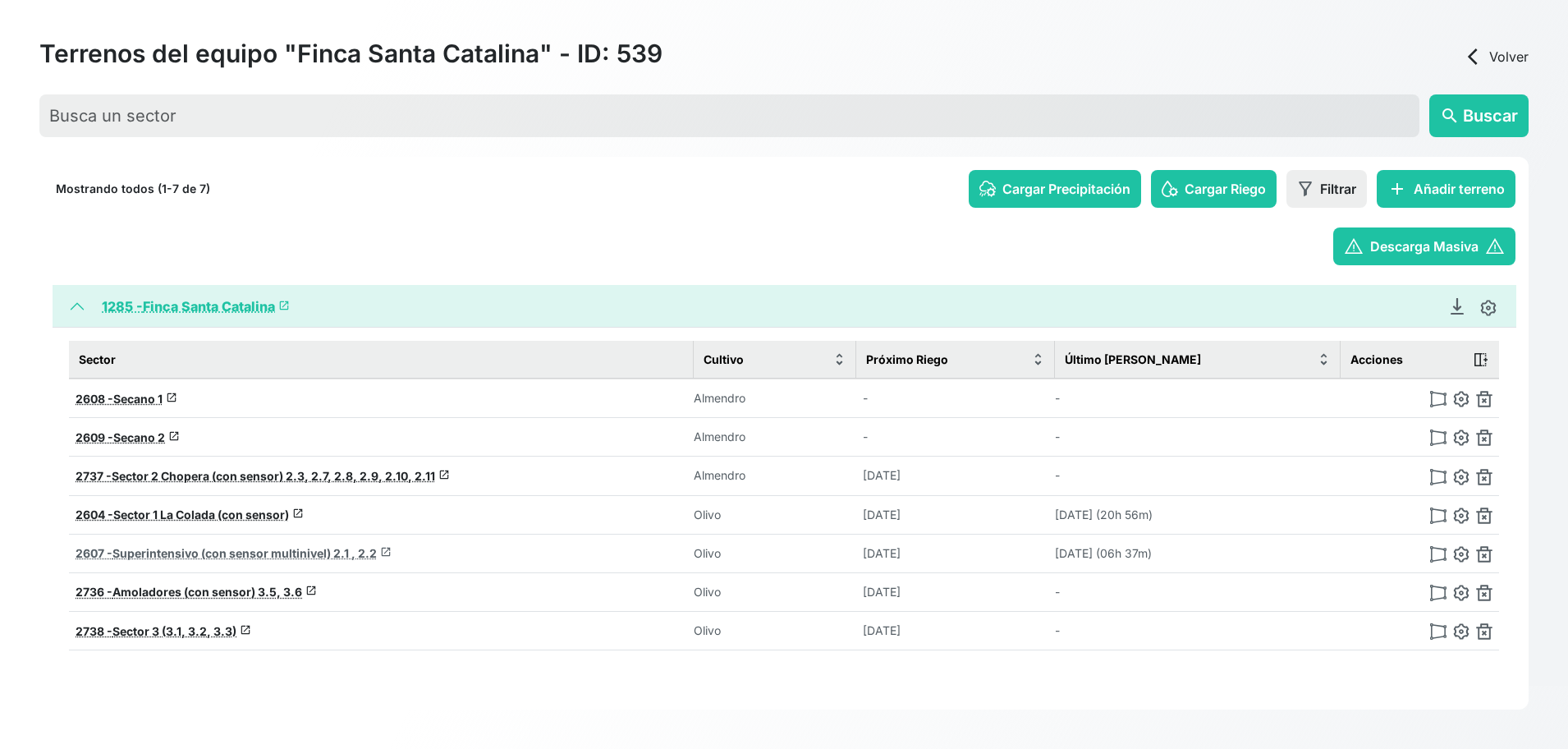
click at [170, 556] on span "Superintensivo (con sensor multinivel) 2.1 , 2.2" at bounding box center [244, 553] width 264 height 14
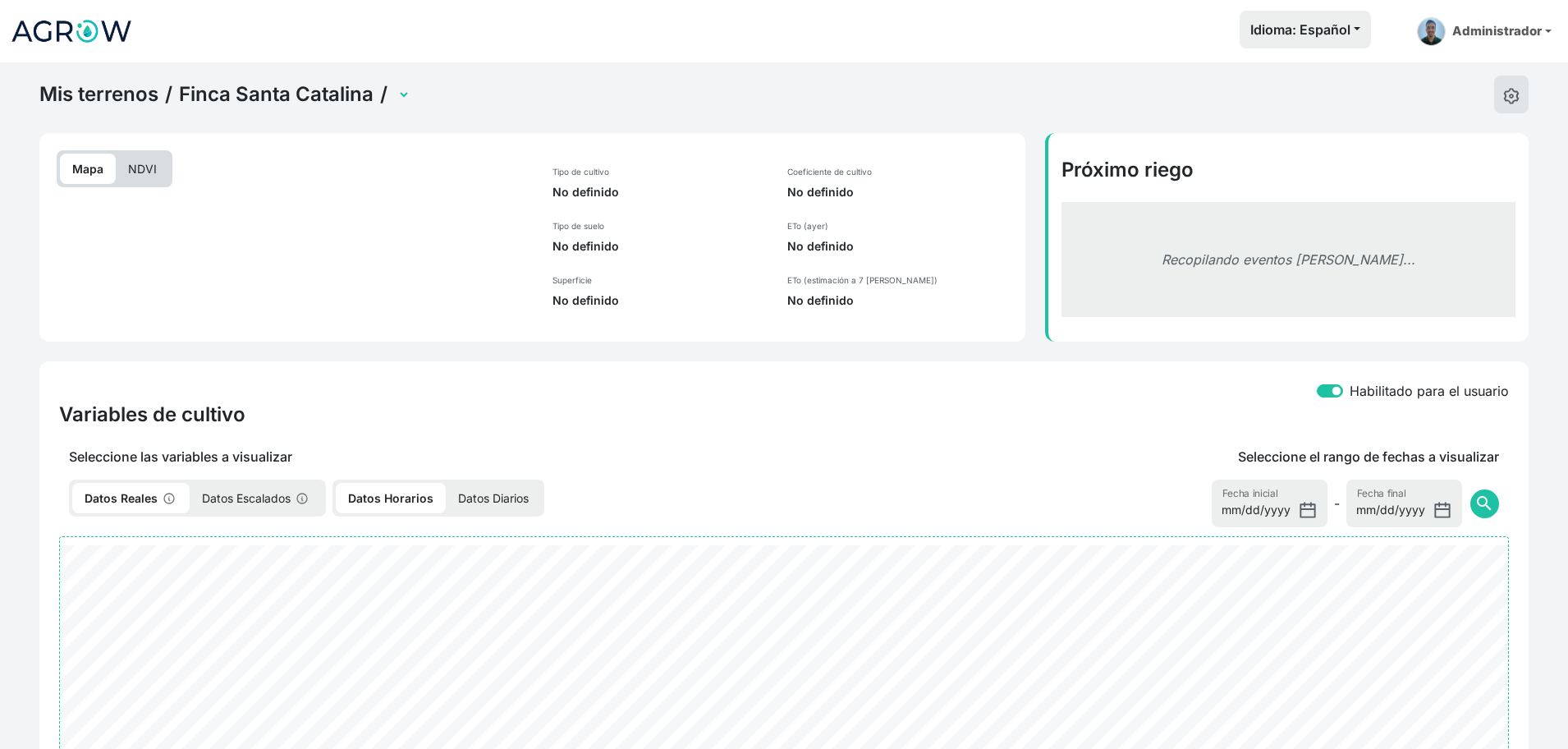
select select "2607"
